Goal: Task Accomplishment & Management: Complete application form

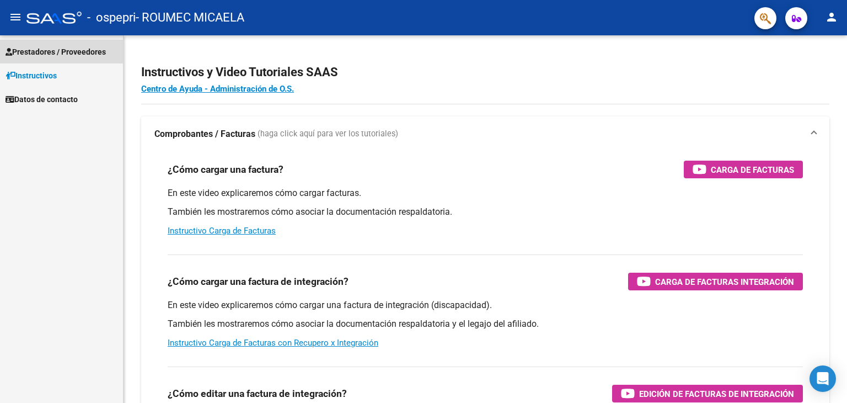
click at [51, 55] on span "Prestadores / Proveedores" at bounding box center [56, 52] width 100 height 12
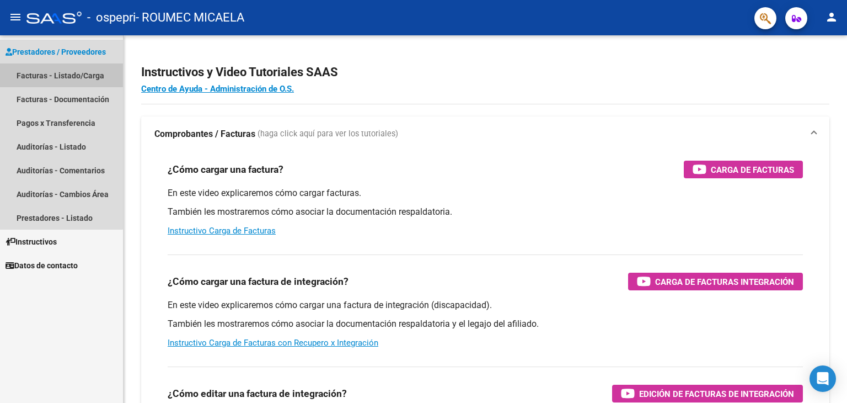
click at [55, 73] on link "Facturas - Listado/Carga" at bounding box center [61, 75] width 123 height 24
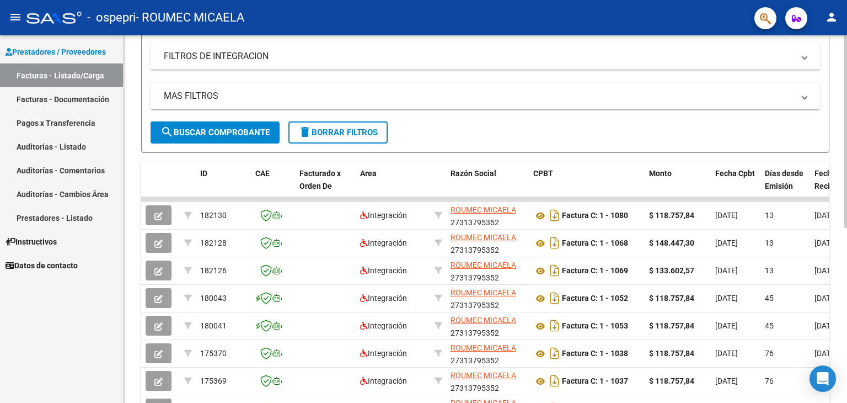
scroll to position [192, 0]
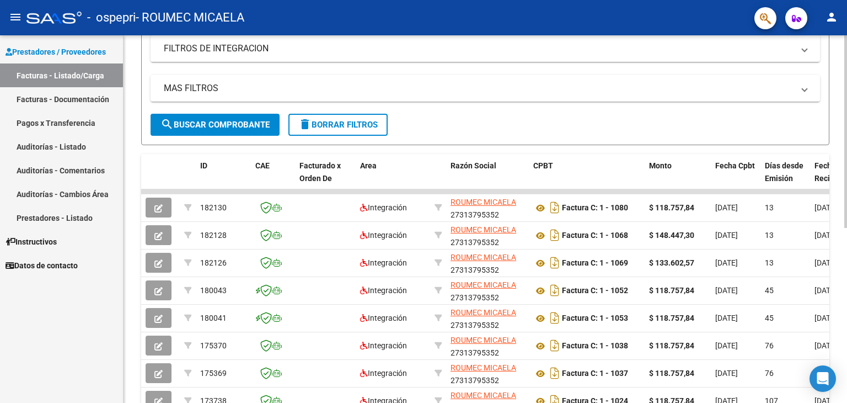
click at [490, 258] on div at bounding box center [845, 234] width 3 height 192
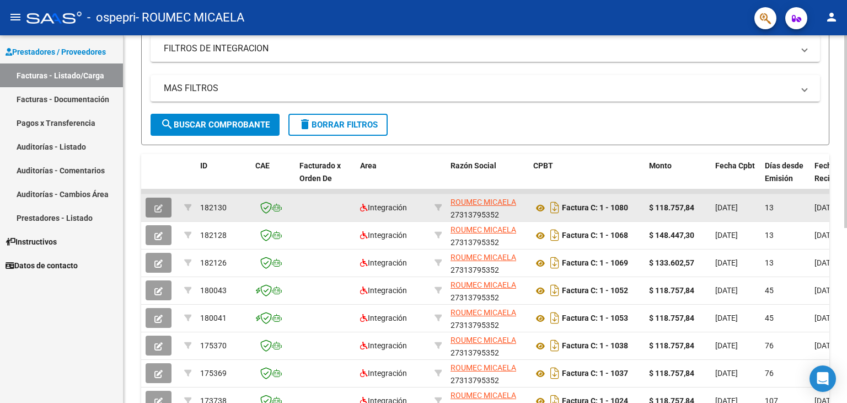
click at [161, 206] on icon "button" at bounding box center [158, 208] width 8 height 8
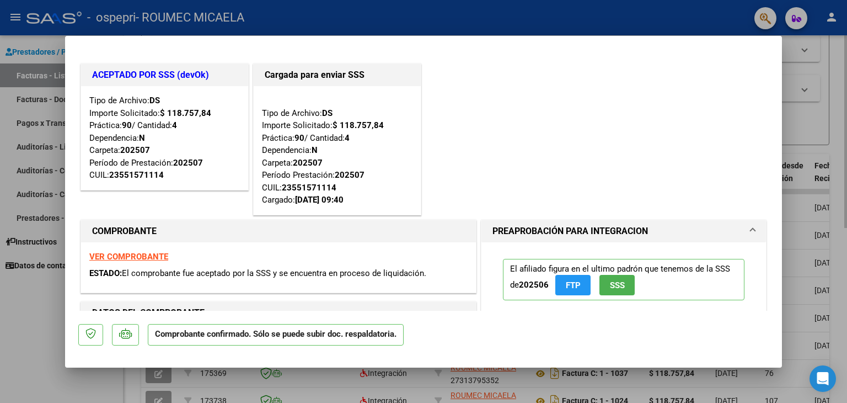
click at [490, 98] on div at bounding box center [423, 201] width 847 height 403
type input "$ 0,00"
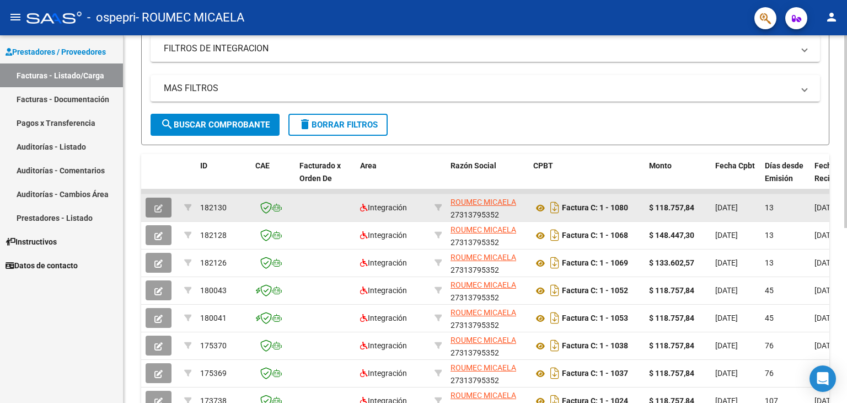
click at [163, 208] on button "button" at bounding box center [159, 207] width 26 height 20
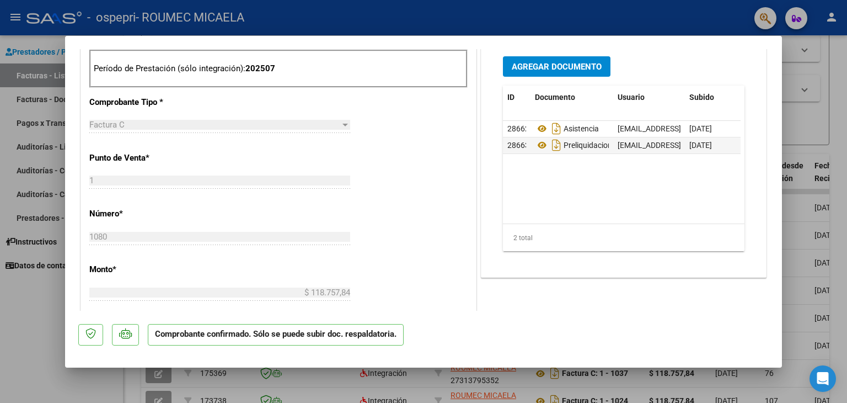
scroll to position [0, 0]
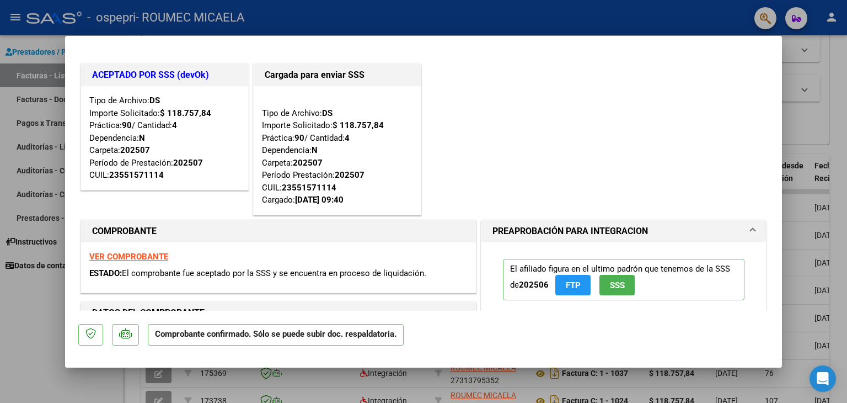
click at [490, 117] on div at bounding box center [423, 201] width 847 height 403
type input "$ 0,00"
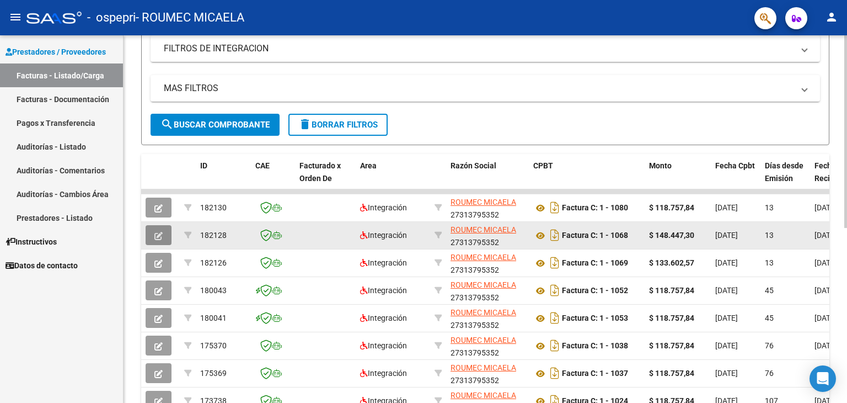
click at [163, 236] on button "button" at bounding box center [159, 235] width 26 height 20
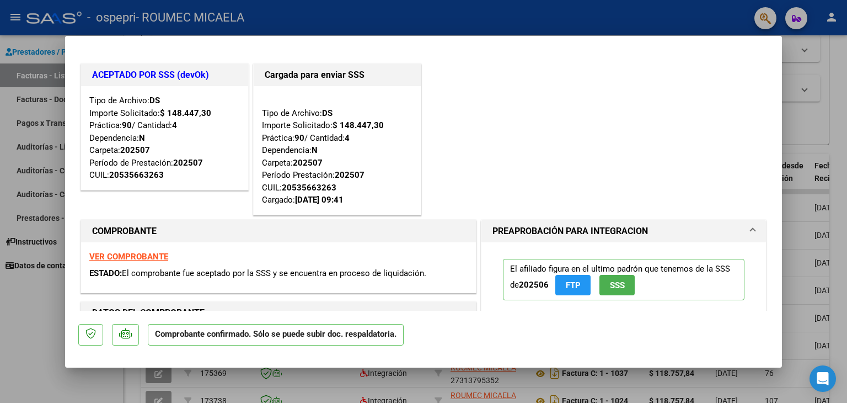
click at [490, 149] on div at bounding box center [423, 201] width 847 height 403
type input "$ 0,00"
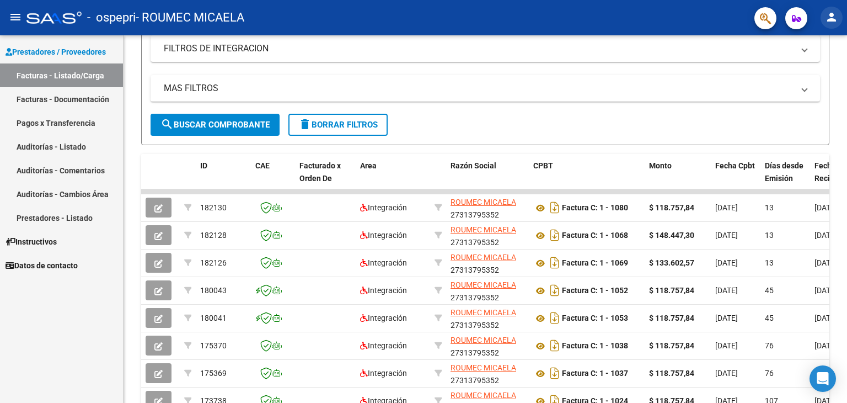
click at [490, 19] on mat-icon "person" at bounding box center [831, 16] width 13 height 13
click at [490, 102] on div at bounding box center [423, 201] width 847 height 403
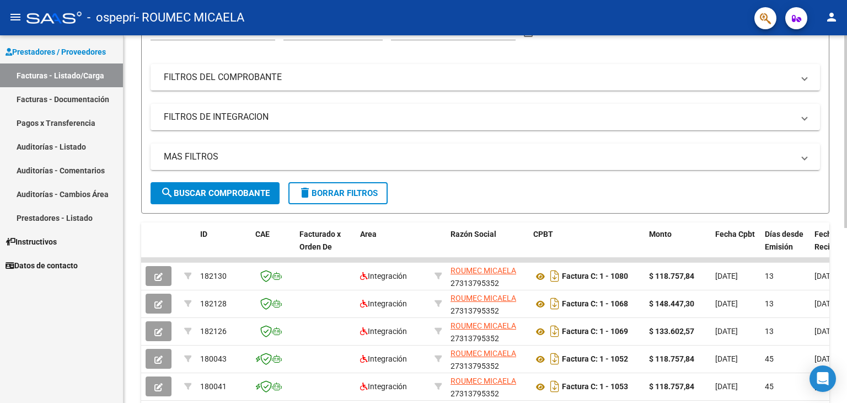
scroll to position [122, 0]
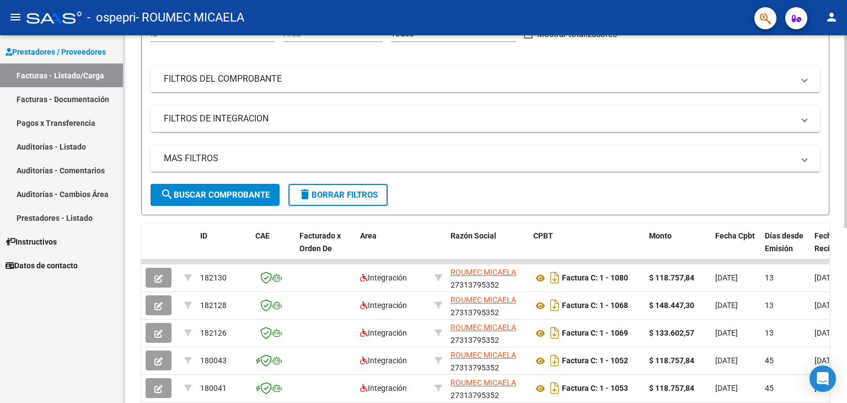
click at [490, 130] on div at bounding box center [845, 196] width 3 height 192
click at [490, 18] on mat-icon "person" at bounding box center [831, 16] width 13 height 13
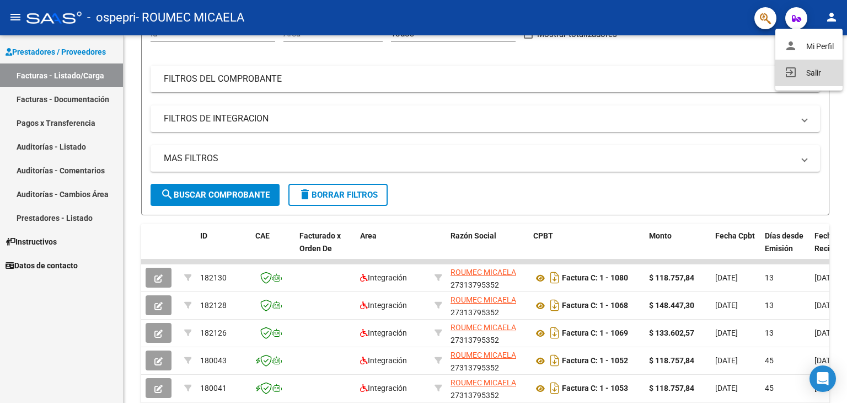
click at [490, 72] on button "exit_to_app Salir" at bounding box center [808, 73] width 67 height 26
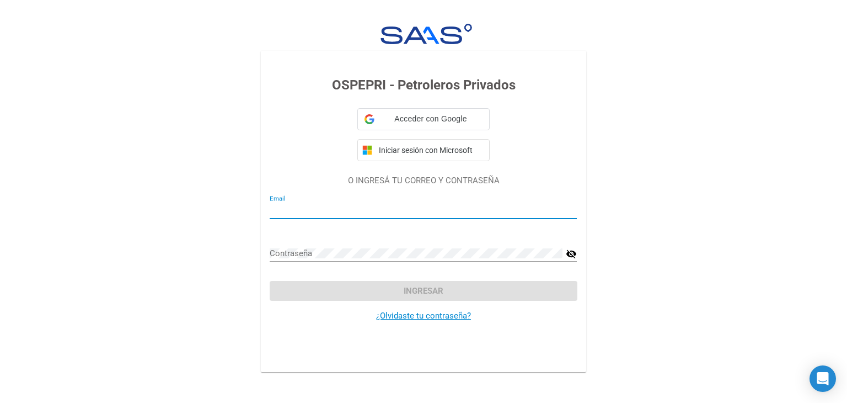
type input "[EMAIL_ADDRESS][DOMAIN_NAME]"
